Goal: Entertainment & Leisure: Consume media (video, audio)

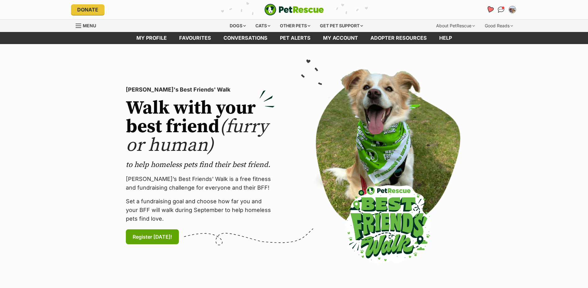
drag, startPoint x: 0, startPoint y: 0, endPoint x: 494, endPoint y: 10, distance: 494.2
click at [494, 10] on link "Favourites" at bounding box center [490, 9] width 13 height 13
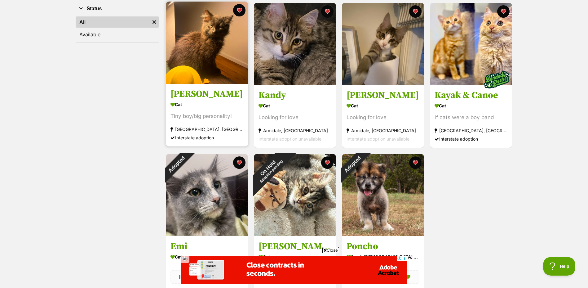
click at [196, 69] on img at bounding box center [207, 43] width 82 height 82
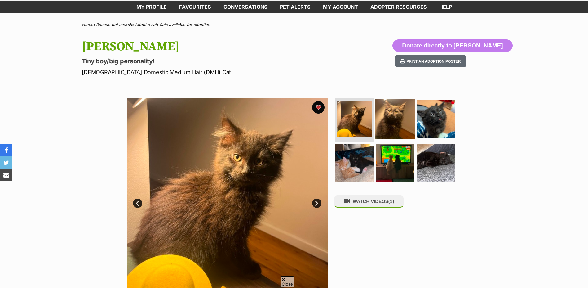
click at [409, 120] on img at bounding box center [395, 119] width 40 height 40
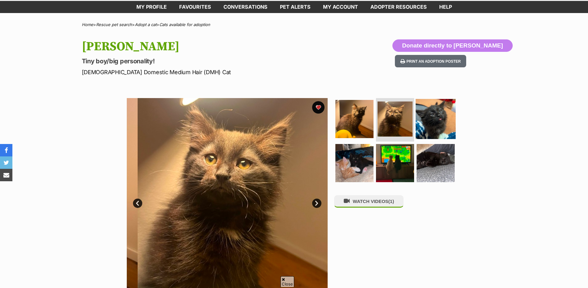
click at [435, 118] on img at bounding box center [436, 119] width 40 height 40
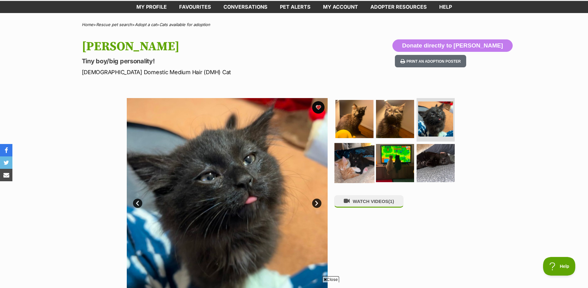
click at [350, 174] on img at bounding box center [355, 163] width 40 height 40
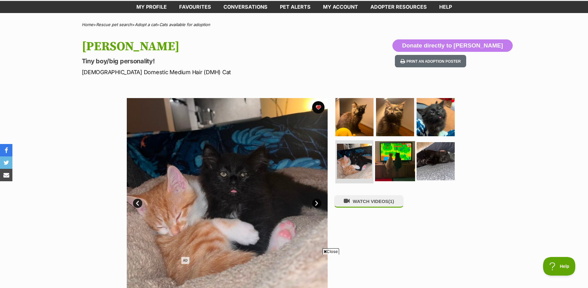
click at [382, 163] on img at bounding box center [395, 161] width 40 height 40
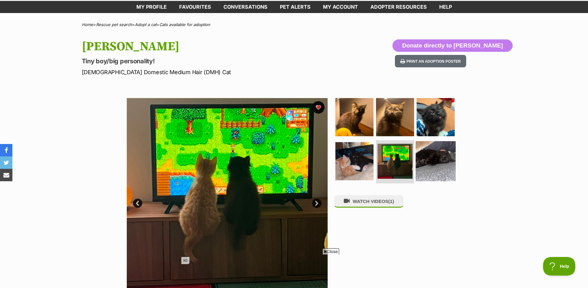
click at [431, 169] on img at bounding box center [436, 161] width 40 height 40
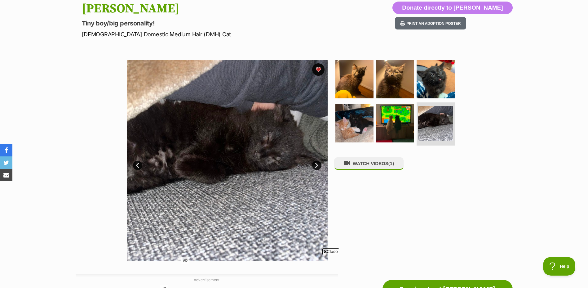
scroll to position [71, 0]
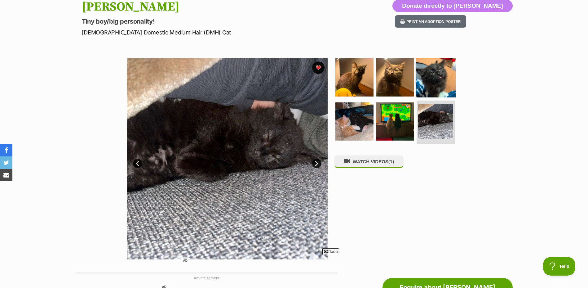
click at [435, 85] on img at bounding box center [436, 77] width 40 height 40
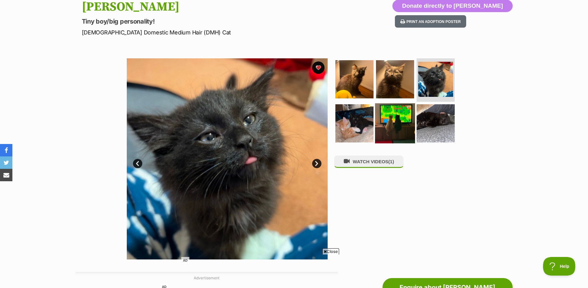
click at [397, 120] on img at bounding box center [395, 123] width 40 height 40
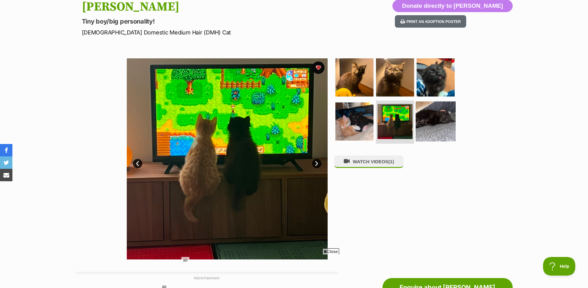
click at [430, 128] on img at bounding box center [436, 121] width 40 height 40
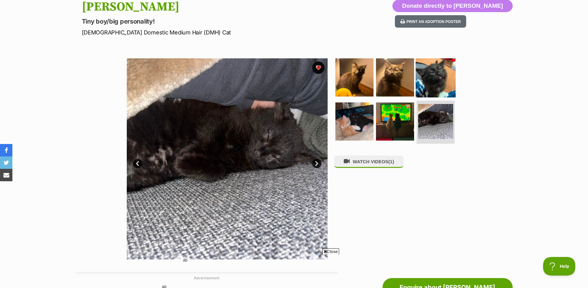
scroll to position [0, 0]
click at [441, 82] on img at bounding box center [436, 77] width 40 height 40
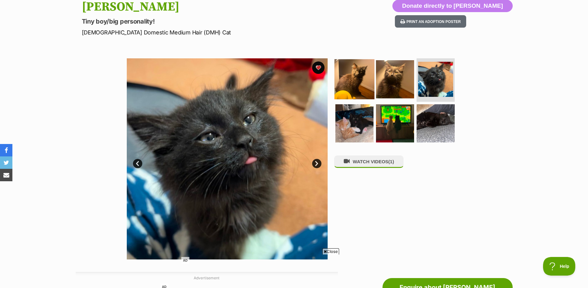
click at [358, 82] on img at bounding box center [355, 79] width 40 height 40
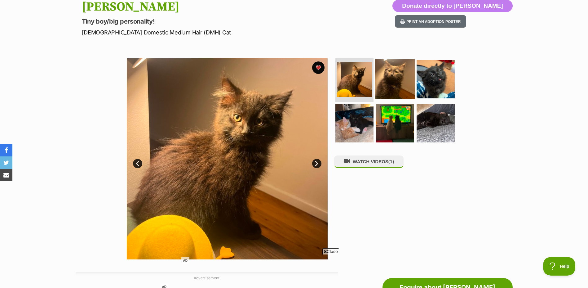
click at [385, 84] on img at bounding box center [395, 79] width 40 height 40
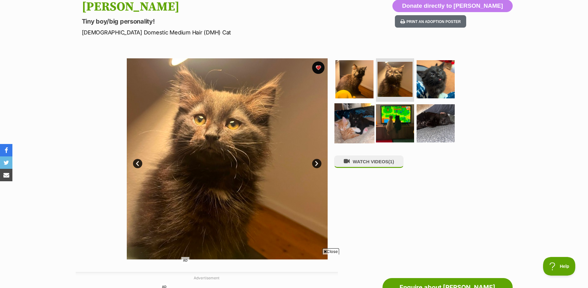
click at [367, 123] on img at bounding box center [355, 123] width 40 height 40
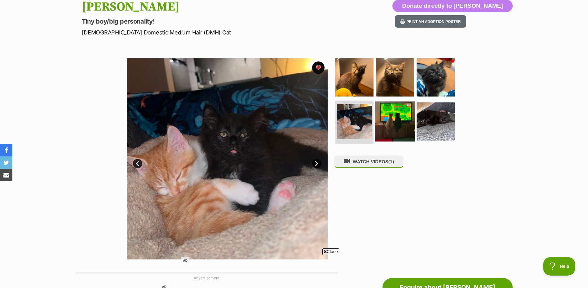
click at [387, 133] on img at bounding box center [395, 121] width 40 height 40
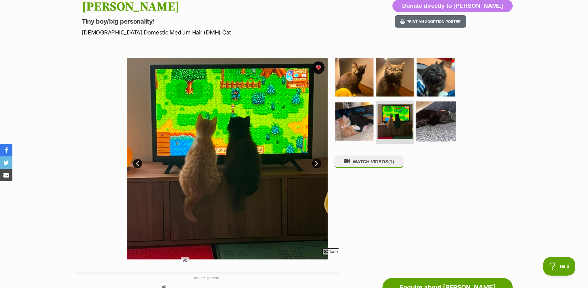
click at [439, 138] on img at bounding box center [436, 121] width 40 height 40
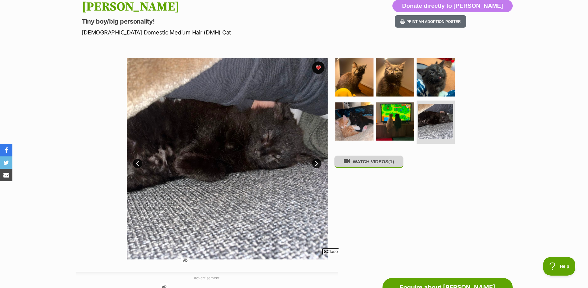
click at [372, 167] on button "WATCH VIDEOS (1)" at bounding box center [368, 161] width 69 height 12
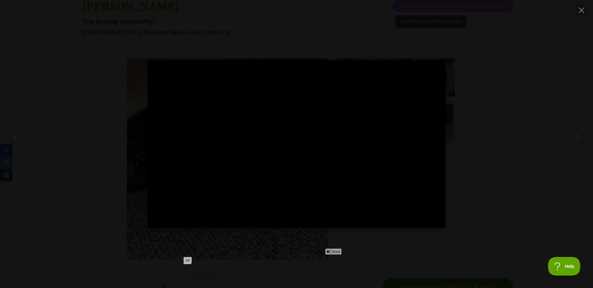
type input "100"
